Goal: Task Accomplishment & Management: Manage account settings

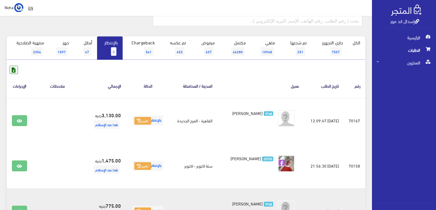
scroll to position [107, 0]
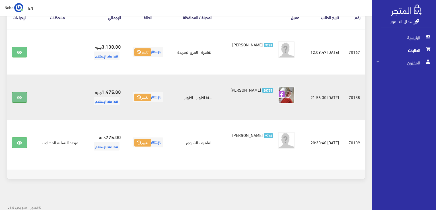
click at [15, 99] on link at bounding box center [19, 97] width 15 height 11
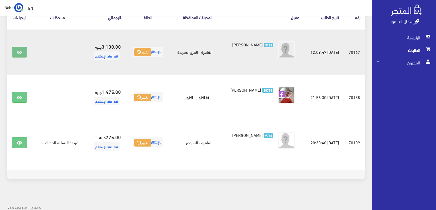
click at [21, 52] on icon at bounding box center [19, 52] width 5 height 5
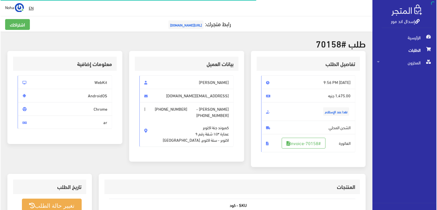
scroll to position [85, 0]
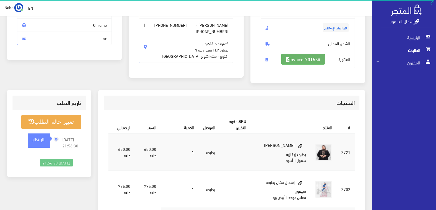
click at [300, 57] on link "#Invoice-70158" at bounding box center [303, 59] width 44 height 11
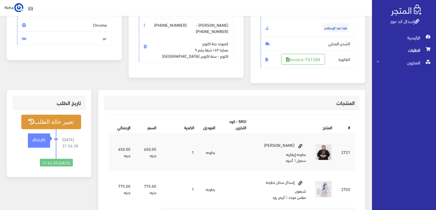
click at [49, 123] on button "تغيير حالة الطلب" at bounding box center [51, 122] width 60 height 15
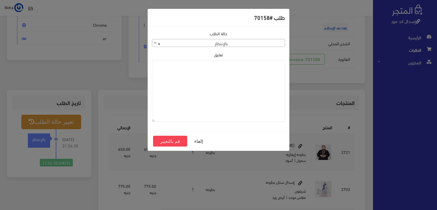
click at [162, 42] on span "× بالإنتظار" at bounding box center [218, 43] width 133 height 8
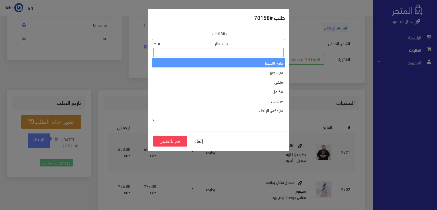
select select "1"
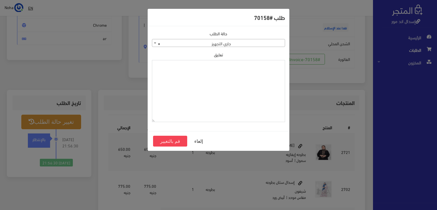
paste textarea "1115346"
type textarea "1115346"
click at [168, 140] on button "قم بالتغيير" at bounding box center [170, 141] width 34 height 11
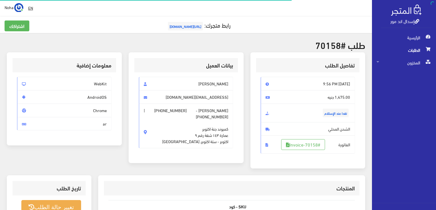
scroll to position [82, 0]
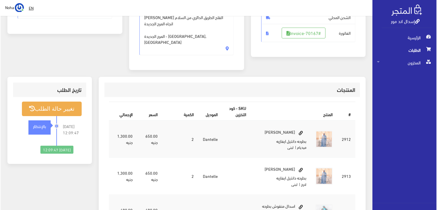
scroll to position [57, 0]
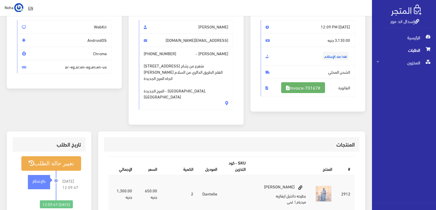
click at [315, 88] on link "#Invoice-70167" at bounding box center [303, 87] width 44 height 11
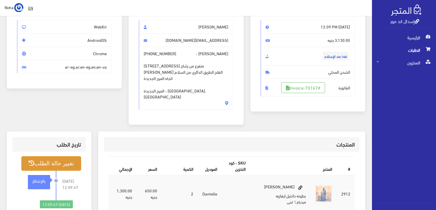
click at [67, 156] on button "تغيير حالة الطلب" at bounding box center [51, 163] width 60 height 15
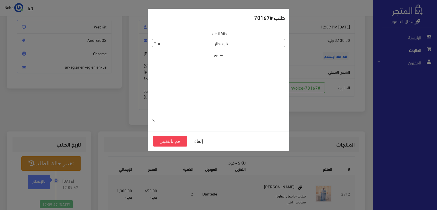
click at [245, 42] on span "× بالإنتظار" at bounding box center [218, 43] width 133 height 8
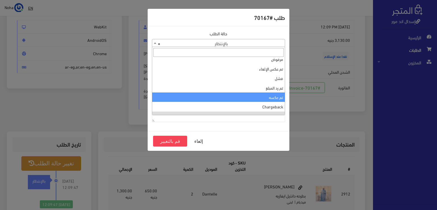
scroll to position [0, 0]
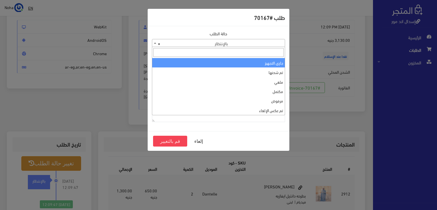
select select "1"
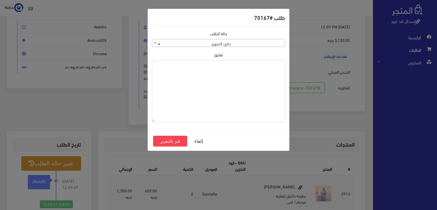
paste textarea "1115346"
type textarea "1115346"
click at [172, 139] on button "قم بالتغيير" at bounding box center [170, 141] width 34 height 11
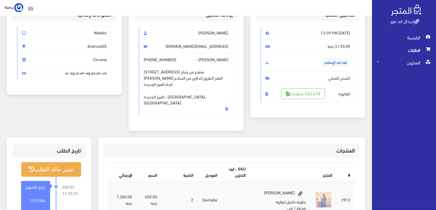
scroll to position [57, 0]
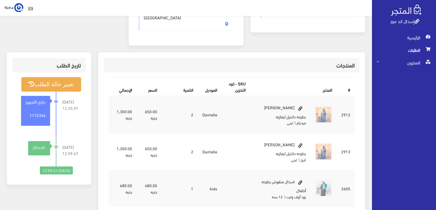
scroll to position [142, 0]
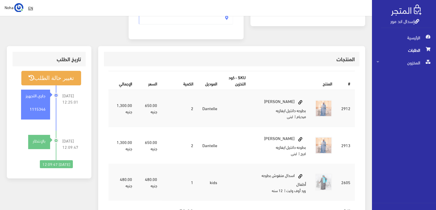
click at [419, 49] on span "الطلبات" at bounding box center [403, 50] width 55 height 13
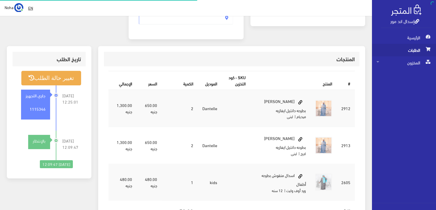
click at [419, 49] on span "الطلبات" at bounding box center [403, 50] width 55 height 13
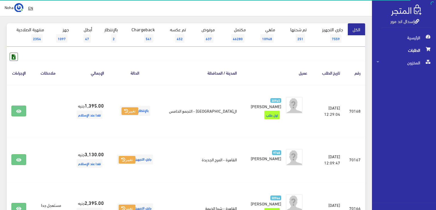
scroll to position [57, 0]
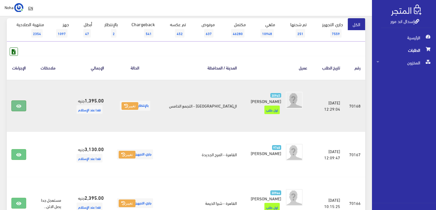
click at [21, 104] on icon at bounding box center [18, 106] width 5 height 5
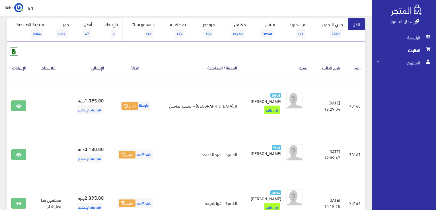
click at [120, 32] on link "بالإنتظار 2" at bounding box center [110, 29] width 26 height 23
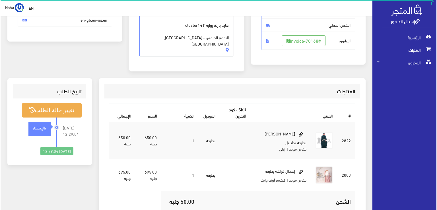
scroll to position [114, 0]
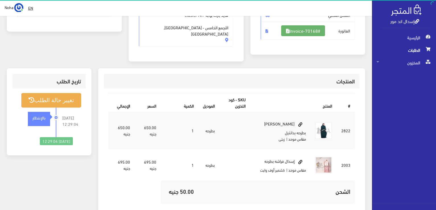
click at [311, 28] on link "#Invoice-70168" at bounding box center [303, 30] width 44 height 11
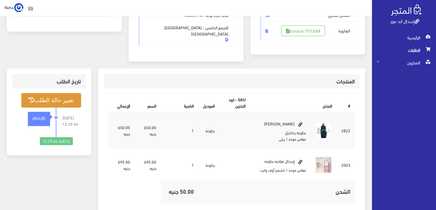
click at [68, 95] on button "تغيير حالة الطلب" at bounding box center [51, 100] width 60 height 15
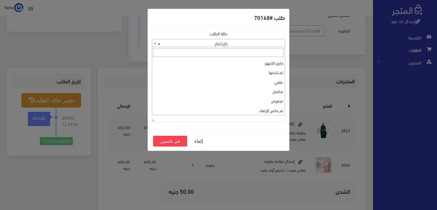
click at [266, 44] on span "× بالإنتظار" at bounding box center [218, 43] width 133 height 8
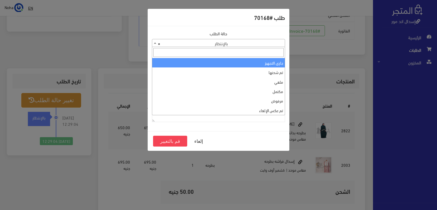
select select "1"
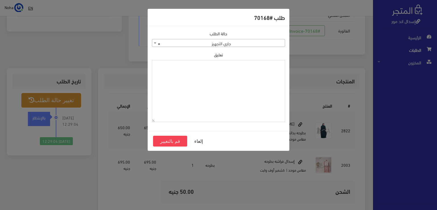
paste textarea "1115346"
type textarea "1115346"
click at [176, 139] on button "قم بالتغيير" at bounding box center [170, 141] width 34 height 11
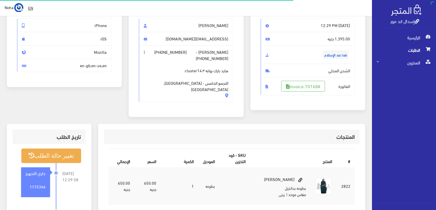
scroll to position [85, 0]
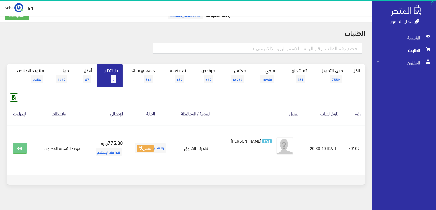
scroll to position [17, 0]
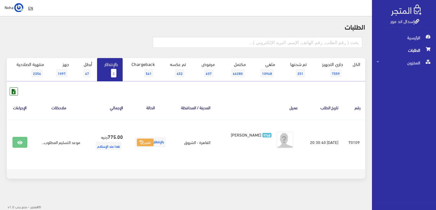
click at [111, 62] on link "بالإنتظار 2" at bounding box center [110, 69] width 26 height 23
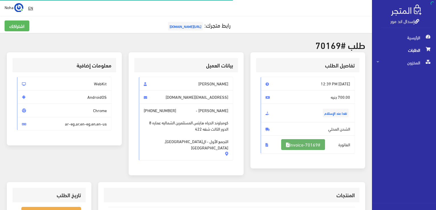
click at [323, 145] on link "#Invoice-70169" at bounding box center [303, 144] width 44 height 11
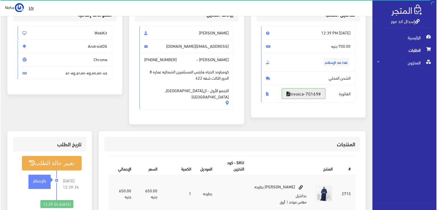
scroll to position [57, 0]
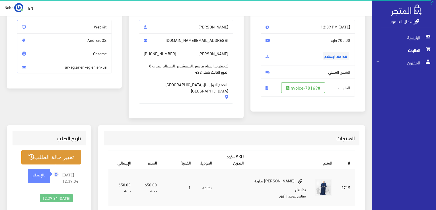
click at [43, 150] on button "تغيير حالة الطلب" at bounding box center [51, 157] width 60 height 15
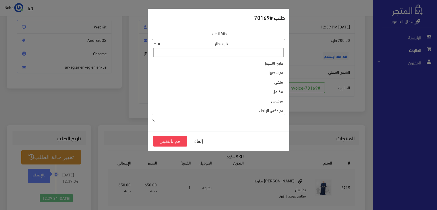
click at [220, 46] on span "× بالإنتظار" at bounding box center [218, 43] width 133 height 8
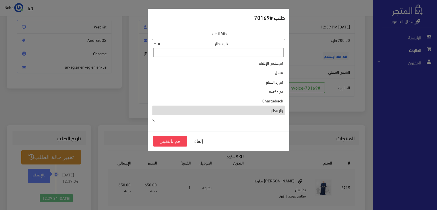
scroll to position [19, 0]
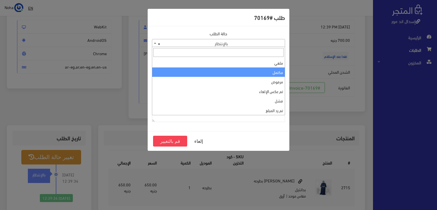
select select "4"
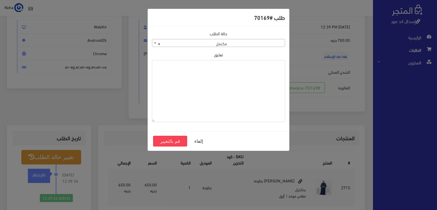
paste textarea "1115346"
type textarea "1115346"
click at [177, 143] on button "قم بالتغيير" at bounding box center [170, 141] width 34 height 11
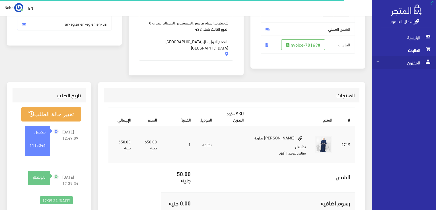
scroll to position [114, 0]
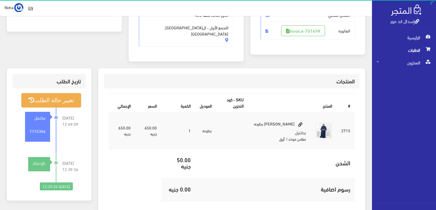
click at [421, 51] on span "الطلبات" at bounding box center [403, 50] width 55 height 13
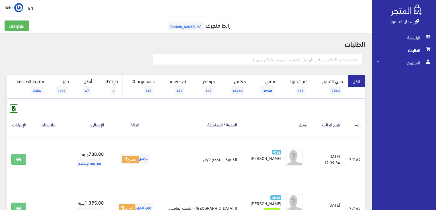
click at [115, 90] on span "2" at bounding box center [113, 90] width 5 height 9
